Goal: Task Accomplishment & Management: Use online tool/utility

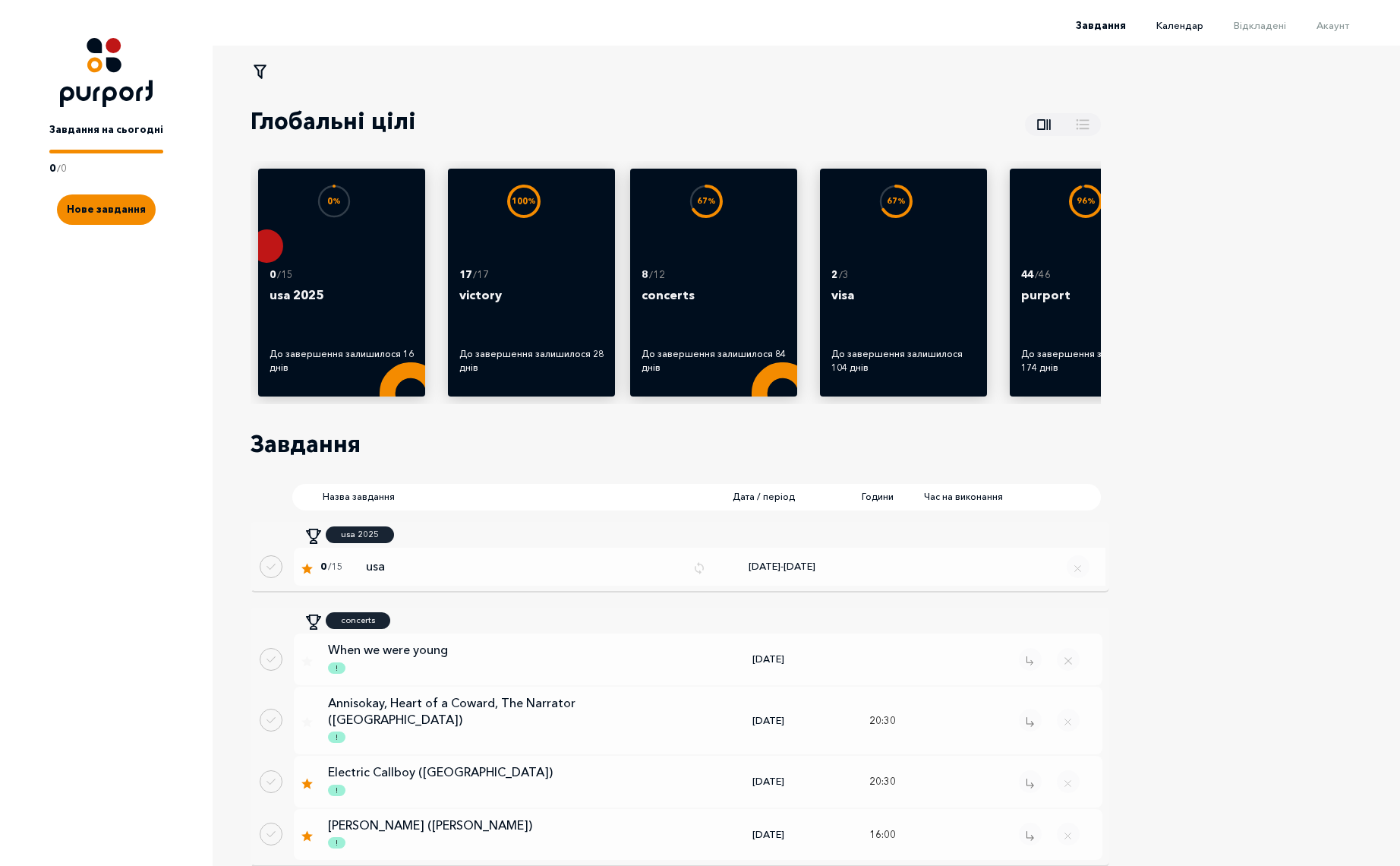
click at [1184, 30] on span "Календар" at bounding box center [1181, 25] width 47 height 12
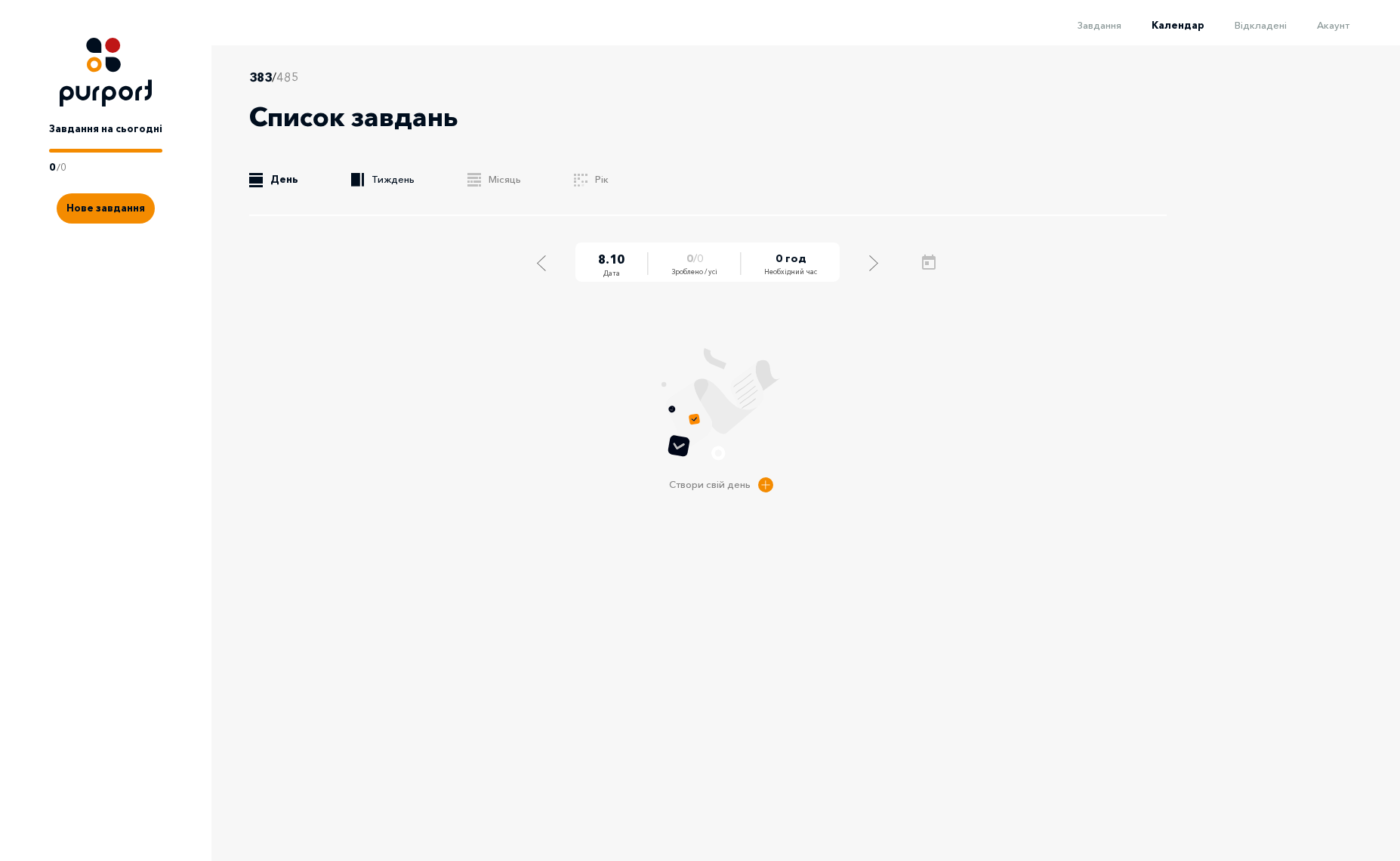
click at [402, 174] on link ".b{fill:#F48B00;} Тиждень" at bounding box center [382, 179] width 64 height 15
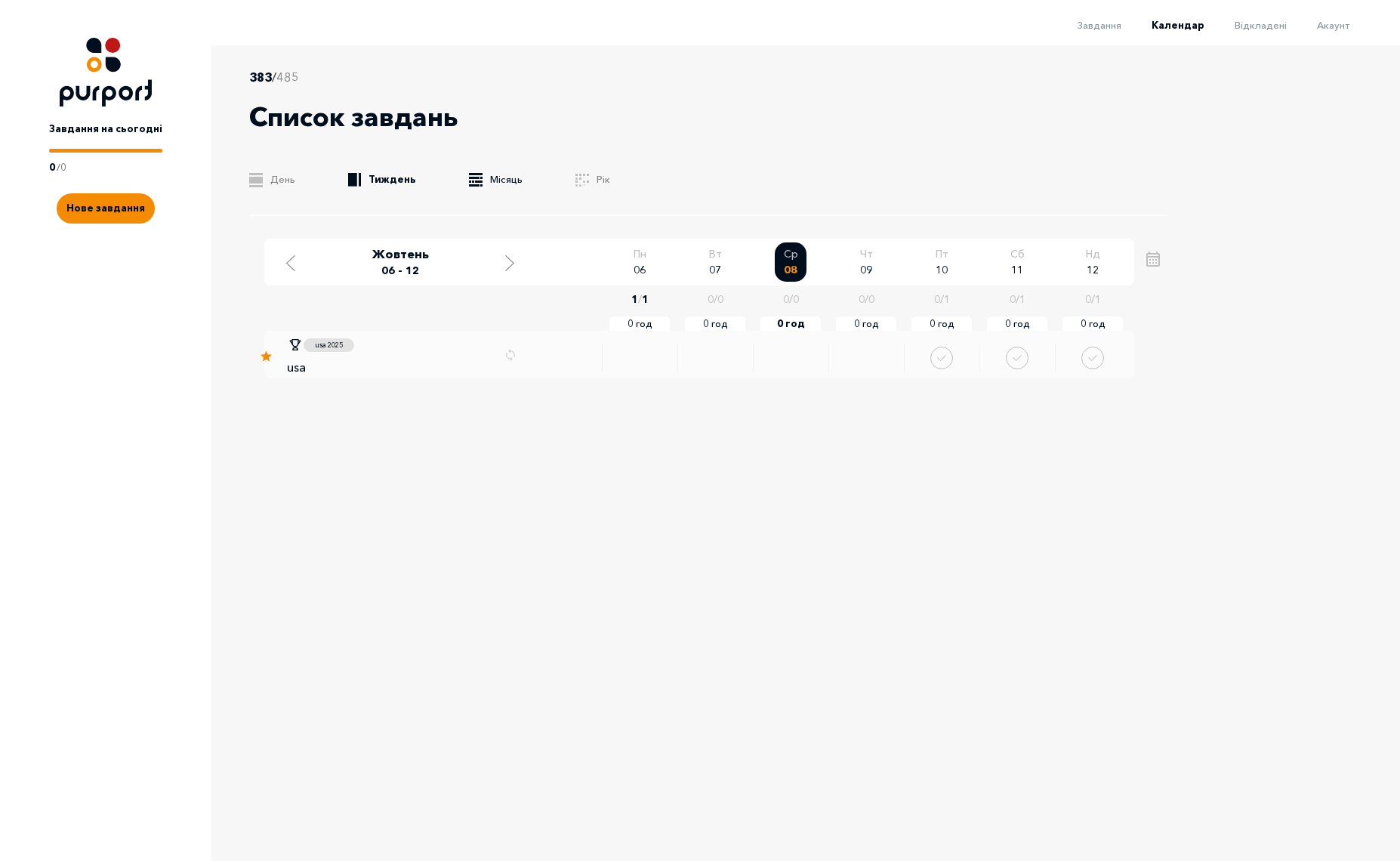
click at [503, 183] on link ".b{fill:#F48B00;} Місяць" at bounding box center [496, 179] width 54 height 15
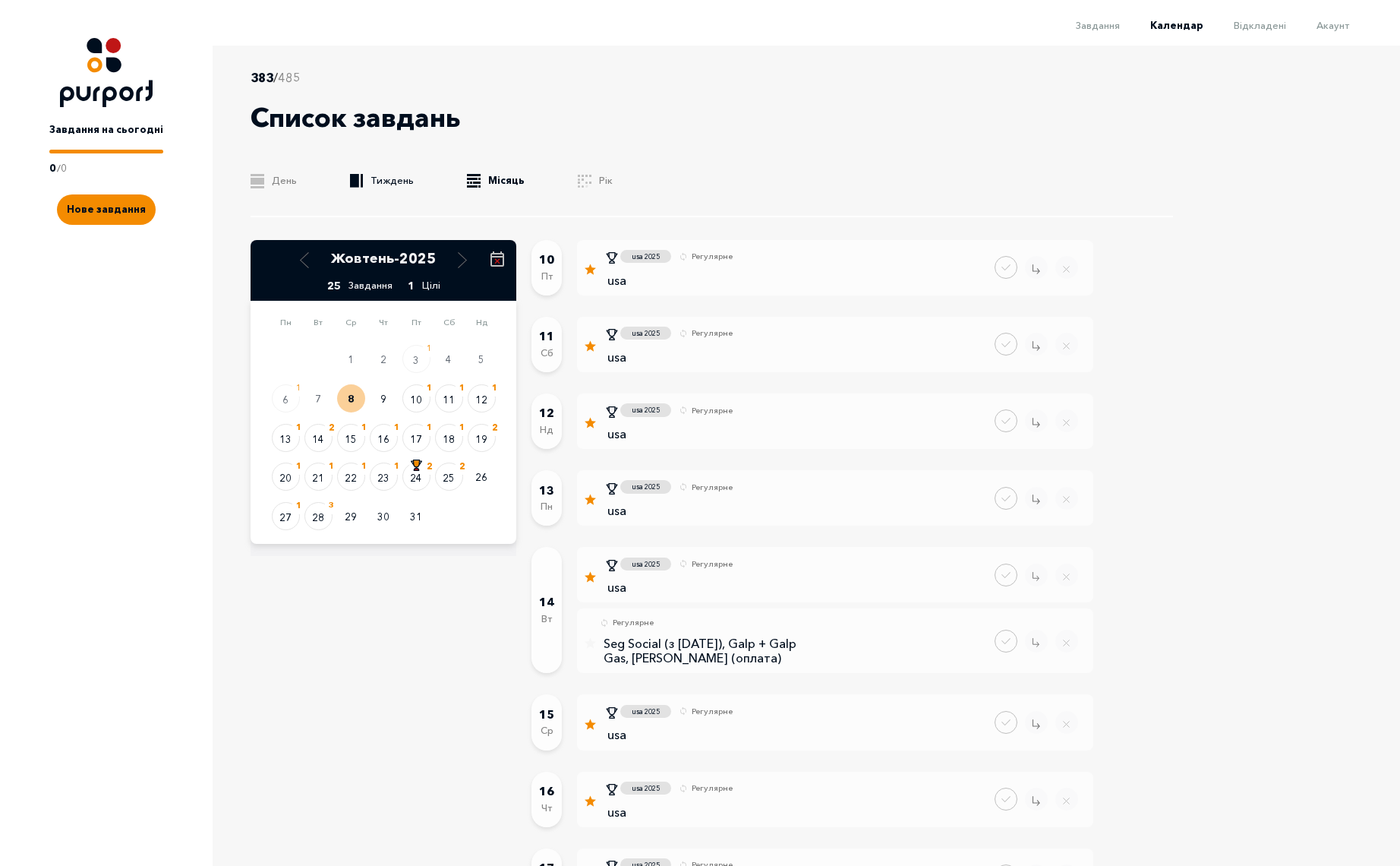
click at [377, 179] on link ".b{fill:#F48B00;} Тиждень" at bounding box center [382, 180] width 64 height 15
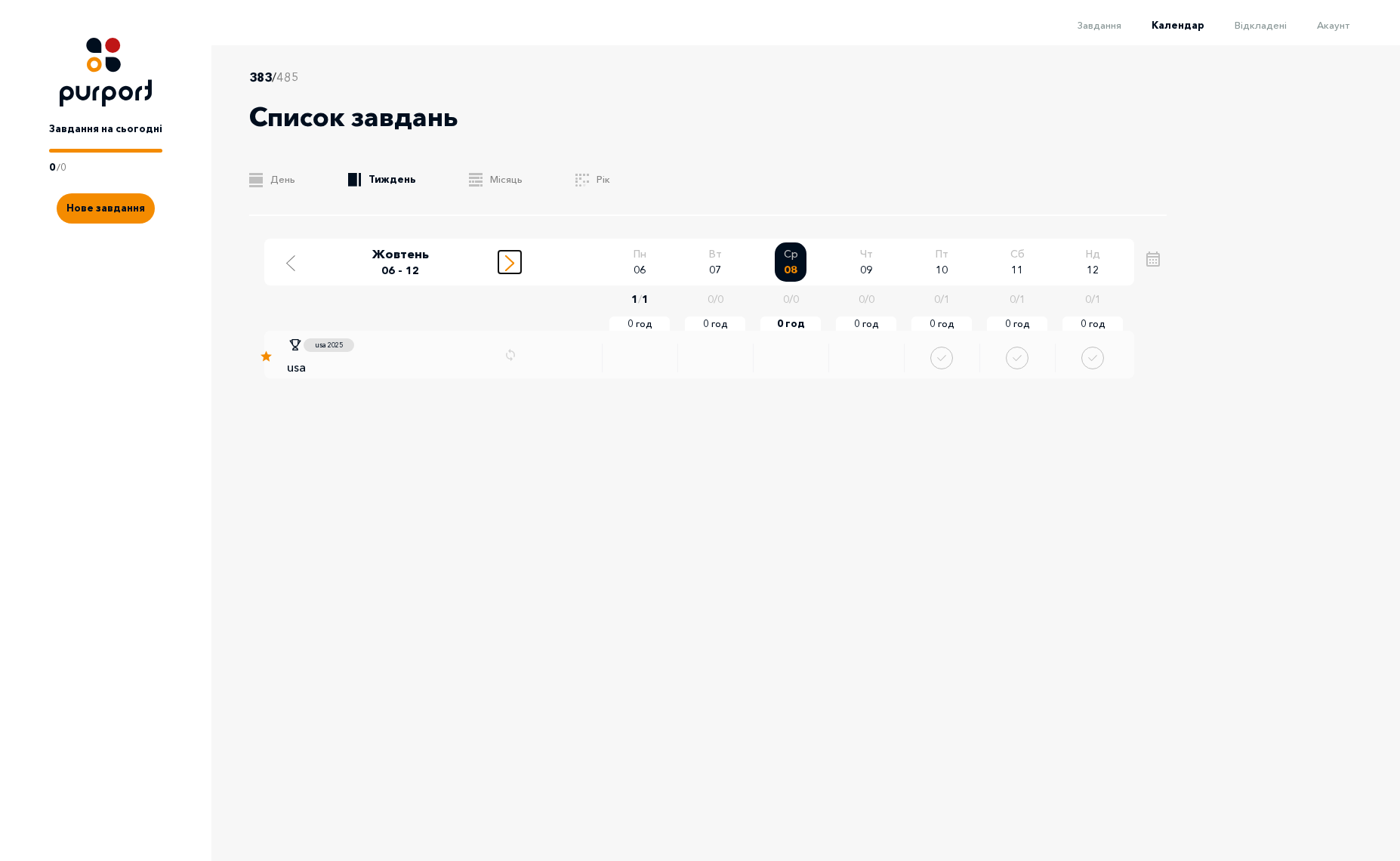
click at [503, 257] on div "Move to next week" at bounding box center [510, 261] width 14 height 19
click at [503, 258] on div "Move to next week" at bounding box center [510, 261] width 14 height 19
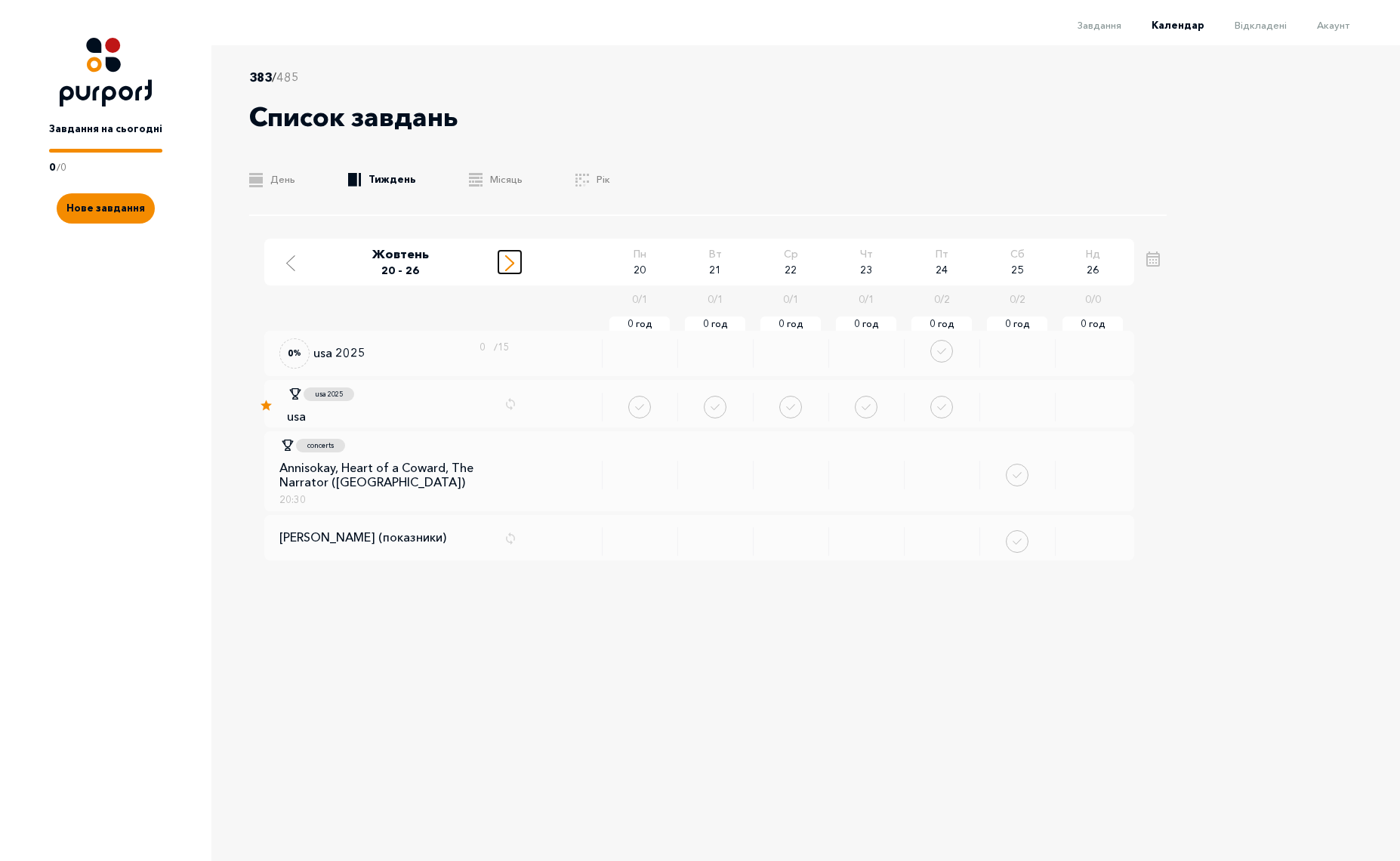
click at [503, 258] on div "Move to next week" at bounding box center [510, 261] width 14 height 19
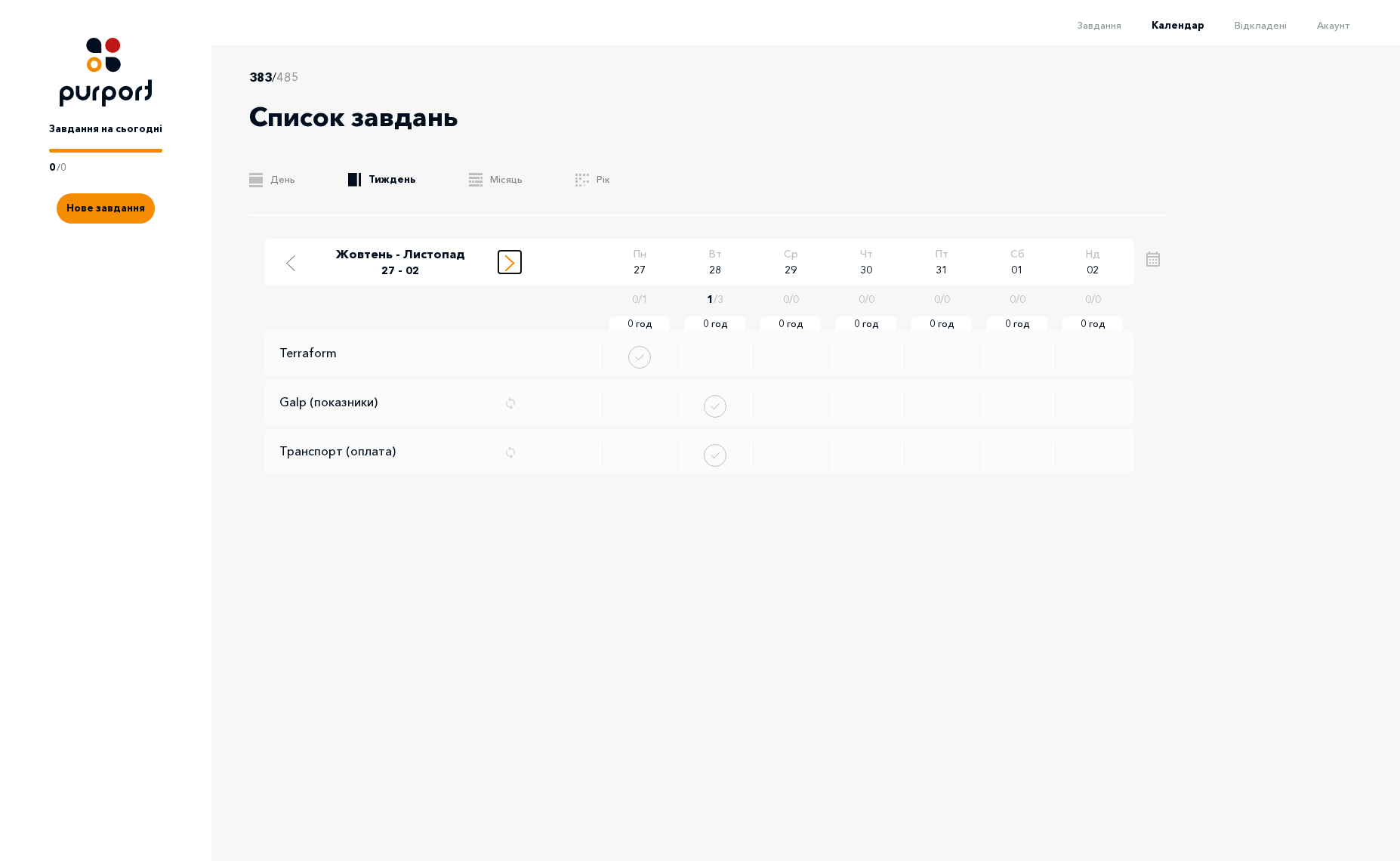
click at [503, 258] on div "Move to next week" at bounding box center [510, 261] width 14 height 19
click at [295, 256] on div "Move to previous week" at bounding box center [291, 261] width 14 height 19
click at [663, 357] on icon "Change date" at bounding box center [660, 355] width 7 height 10
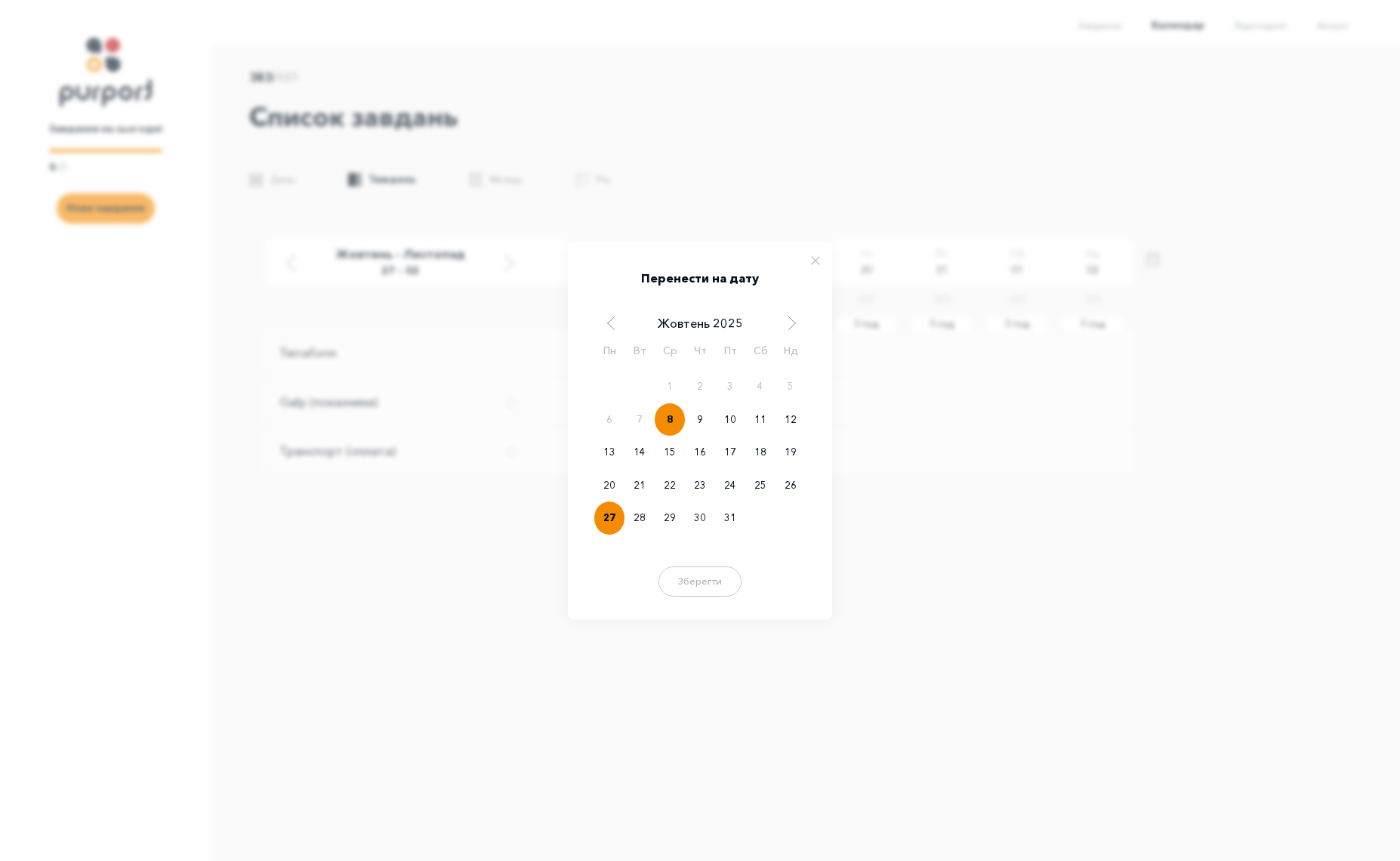
click at [676, 423] on div "8" at bounding box center [670, 420] width 30 height 33
click at [716, 585] on button "Зберегти" at bounding box center [700, 579] width 90 height 30
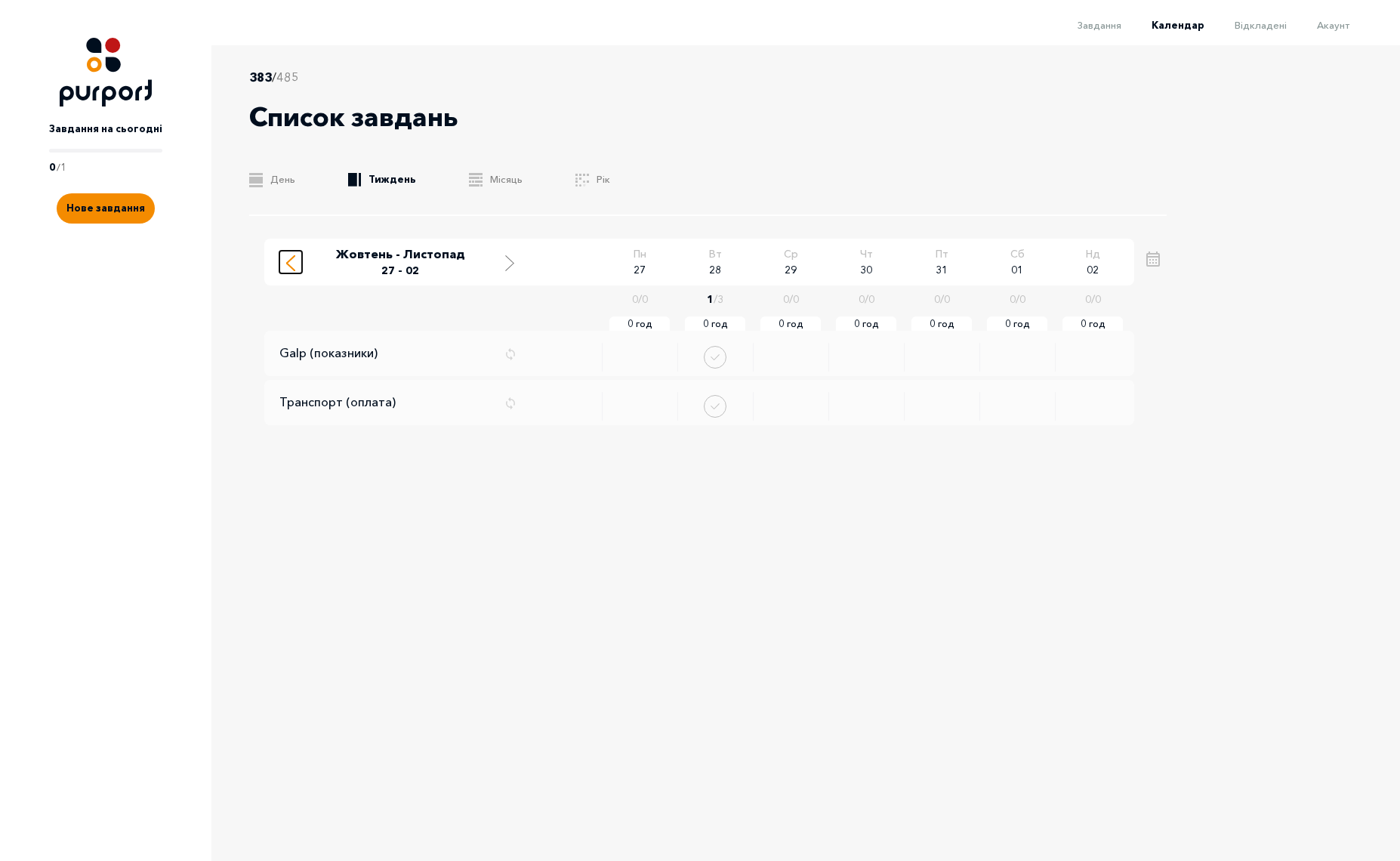
click at [285, 262] on div "Move to previous week" at bounding box center [291, 261] width 14 height 19
